Goal: Task Accomplishment & Management: Complete application form

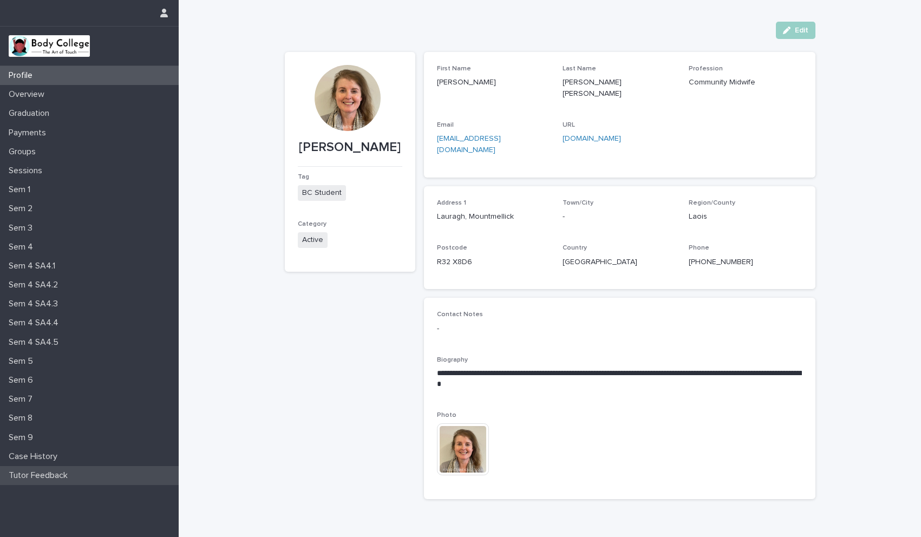
click at [41, 478] on p "Tutor Feedback" at bounding box center [40, 475] width 72 height 10
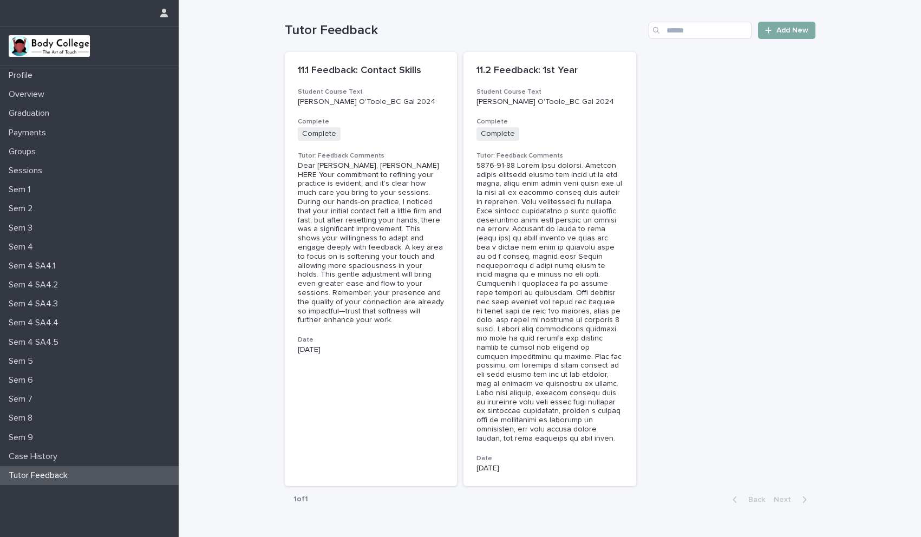
click at [769, 34] on link "Add New" at bounding box center [786, 30] width 57 height 17
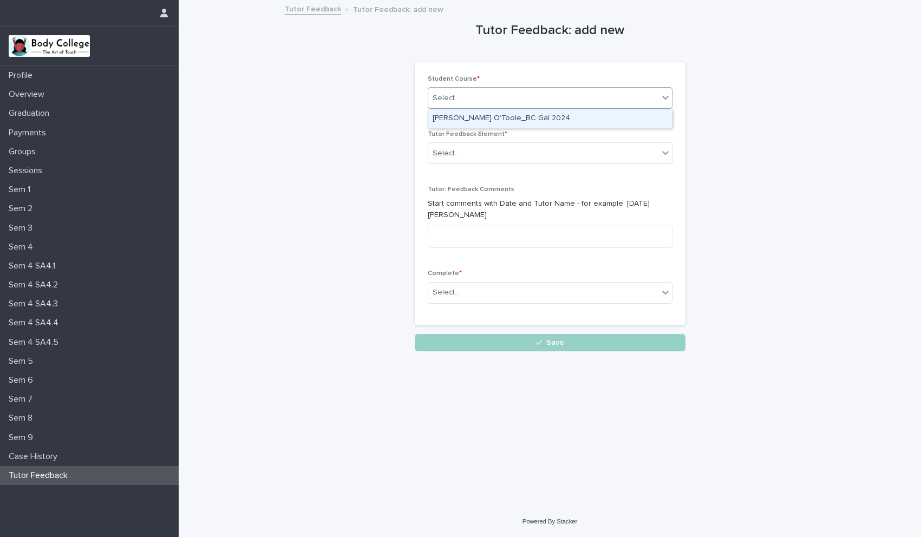
click at [497, 93] on div "Select..." at bounding box center [543, 98] width 230 height 18
click at [490, 121] on div "[PERSON_NAME] O'Toole_BC Gal 2024" at bounding box center [550, 118] width 244 height 19
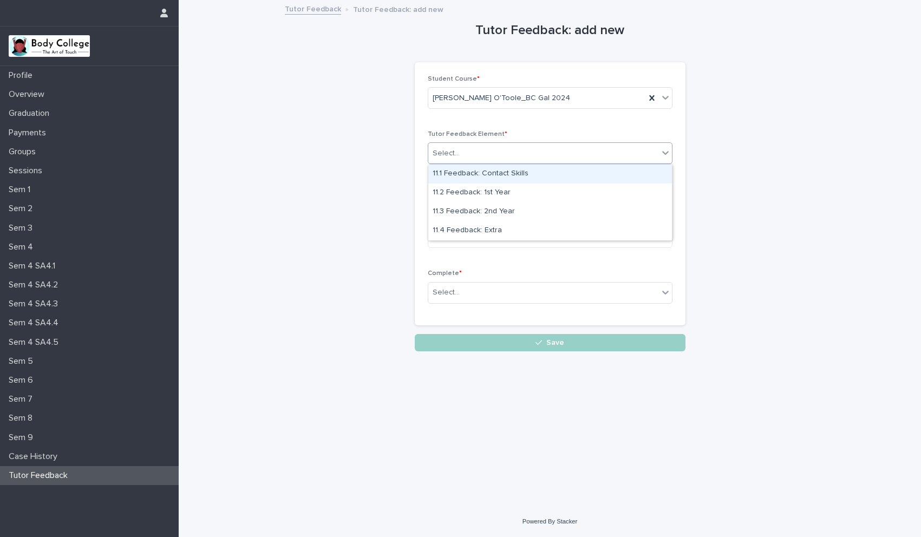
click at [471, 153] on div "Select..." at bounding box center [543, 154] width 230 height 18
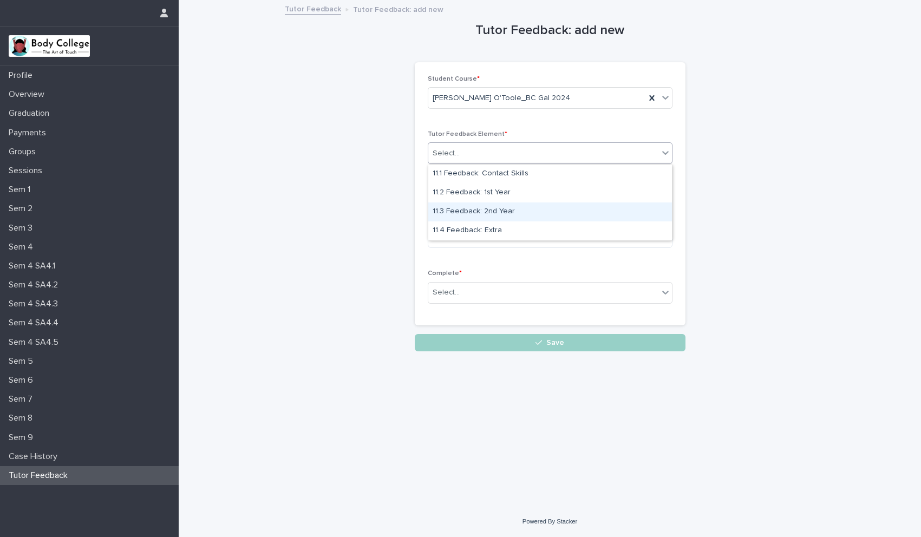
click at [478, 213] on div "11.3 Feedback: 2nd Year" at bounding box center [550, 211] width 244 height 19
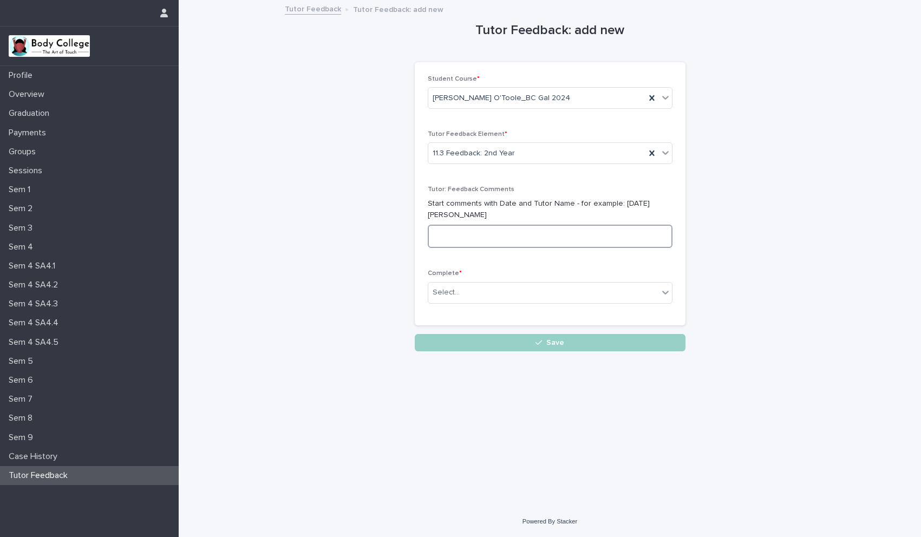
click at [450, 234] on textarea at bounding box center [550, 236] width 245 height 23
paste textarea "**********"
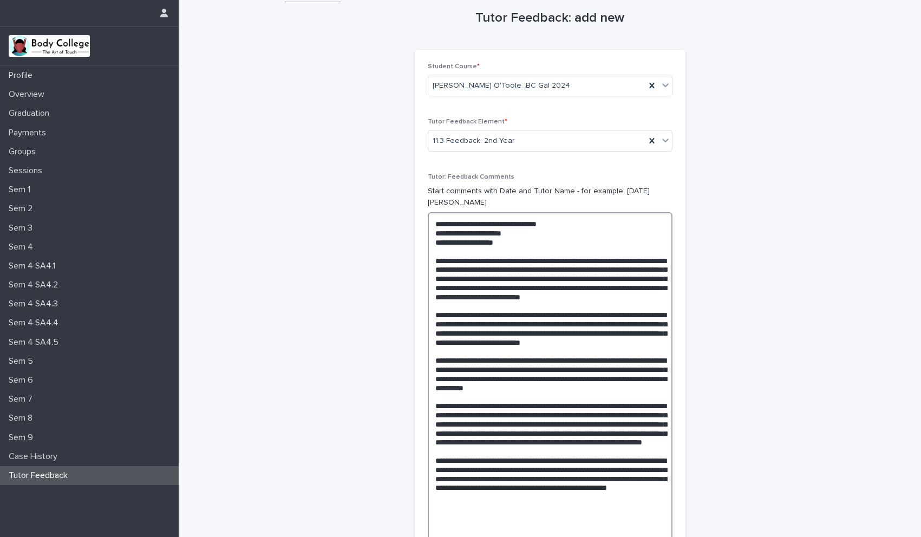
scroll to position [208, 0]
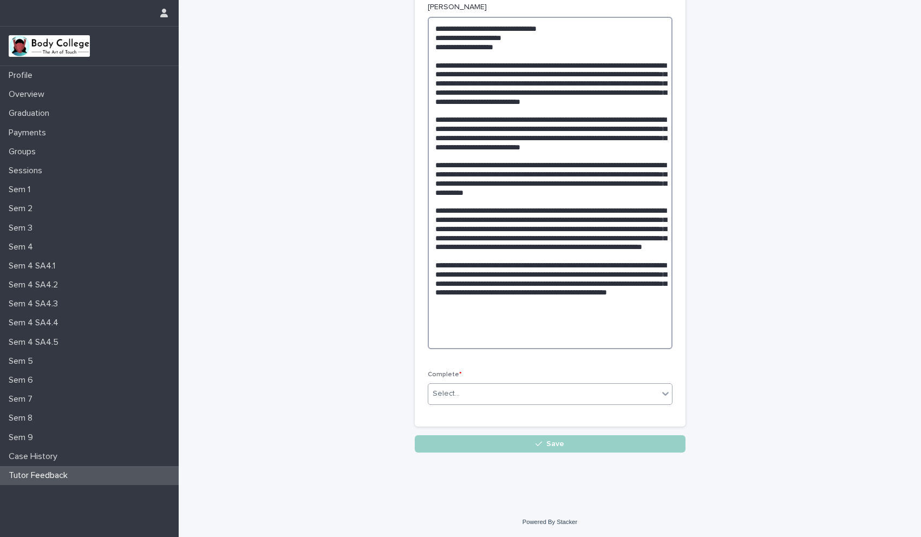
type textarea "**********"
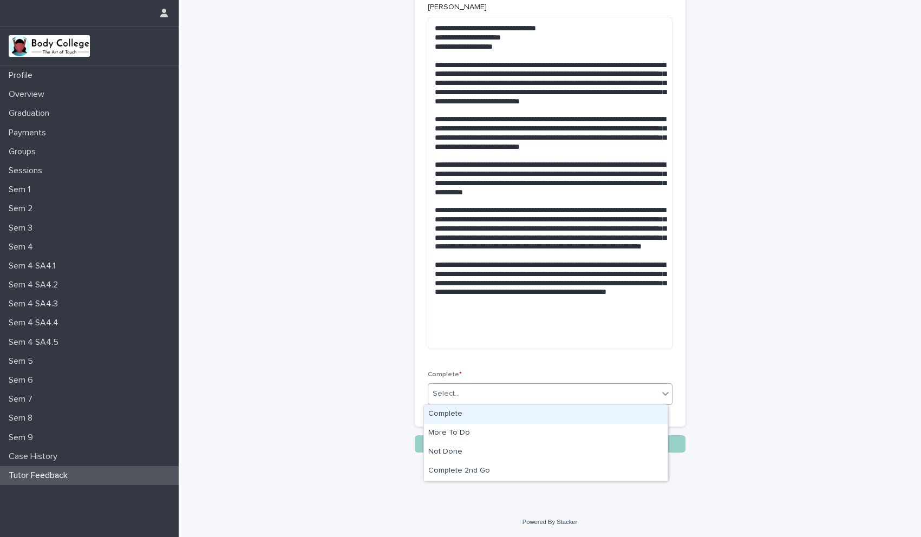
click at [454, 394] on div "Select..." at bounding box center [543, 394] width 230 height 18
click at [454, 417] on div "Complete" at bounding box center [546, 414] width 244 height 19
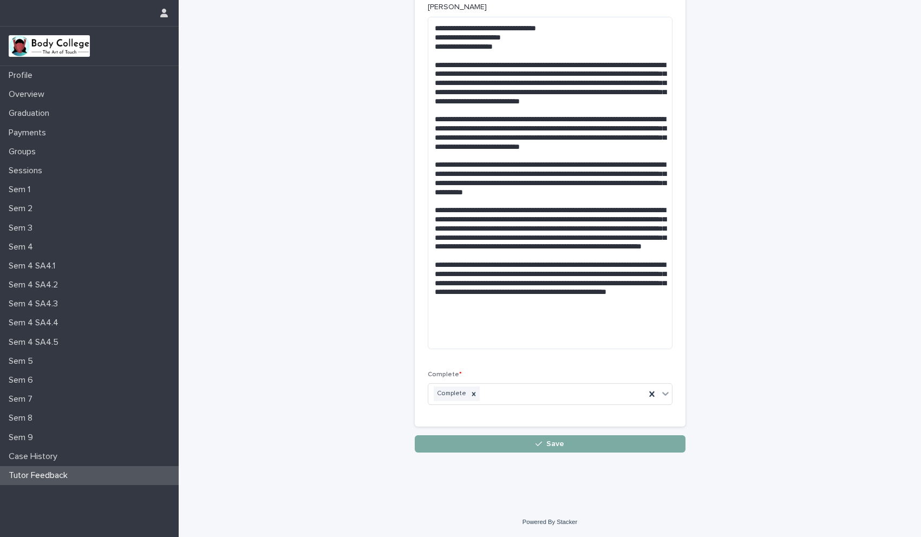
click at [526, 447] on button "Save" at bounding box center [550, 443] width 271 height 17
